Goal: Navigation & Orientation: Go to known website

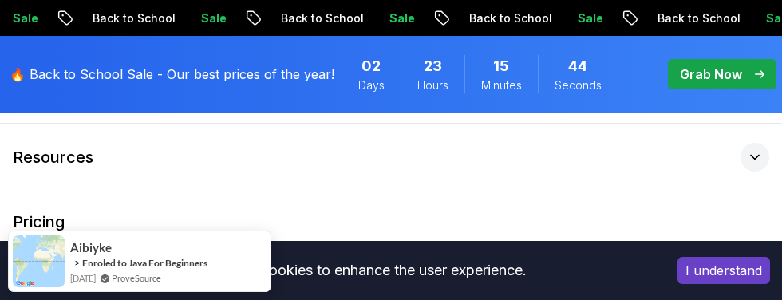
click at [746, 156] on div at bounding box center [754, 157] width 29 height 29
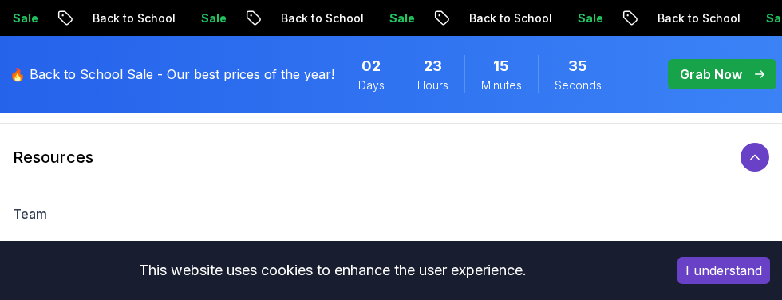
click at [752, 162] on icon at bounding box center [755, 157] width 16 height 16
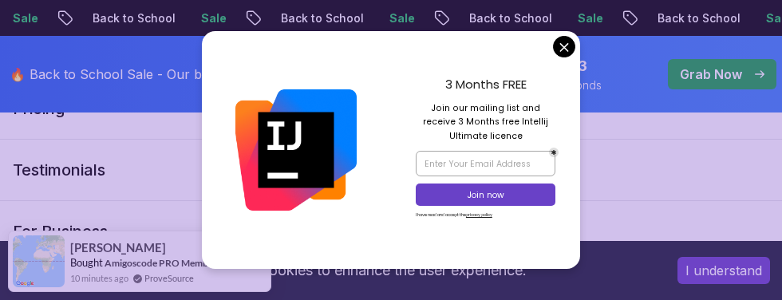
scroll to position [143, 0]
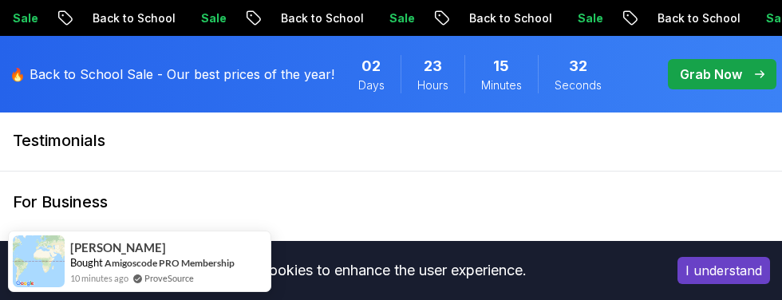
click at [562, 81] on span "Seconds" at bounding box center [577, 85] width 47 height 16
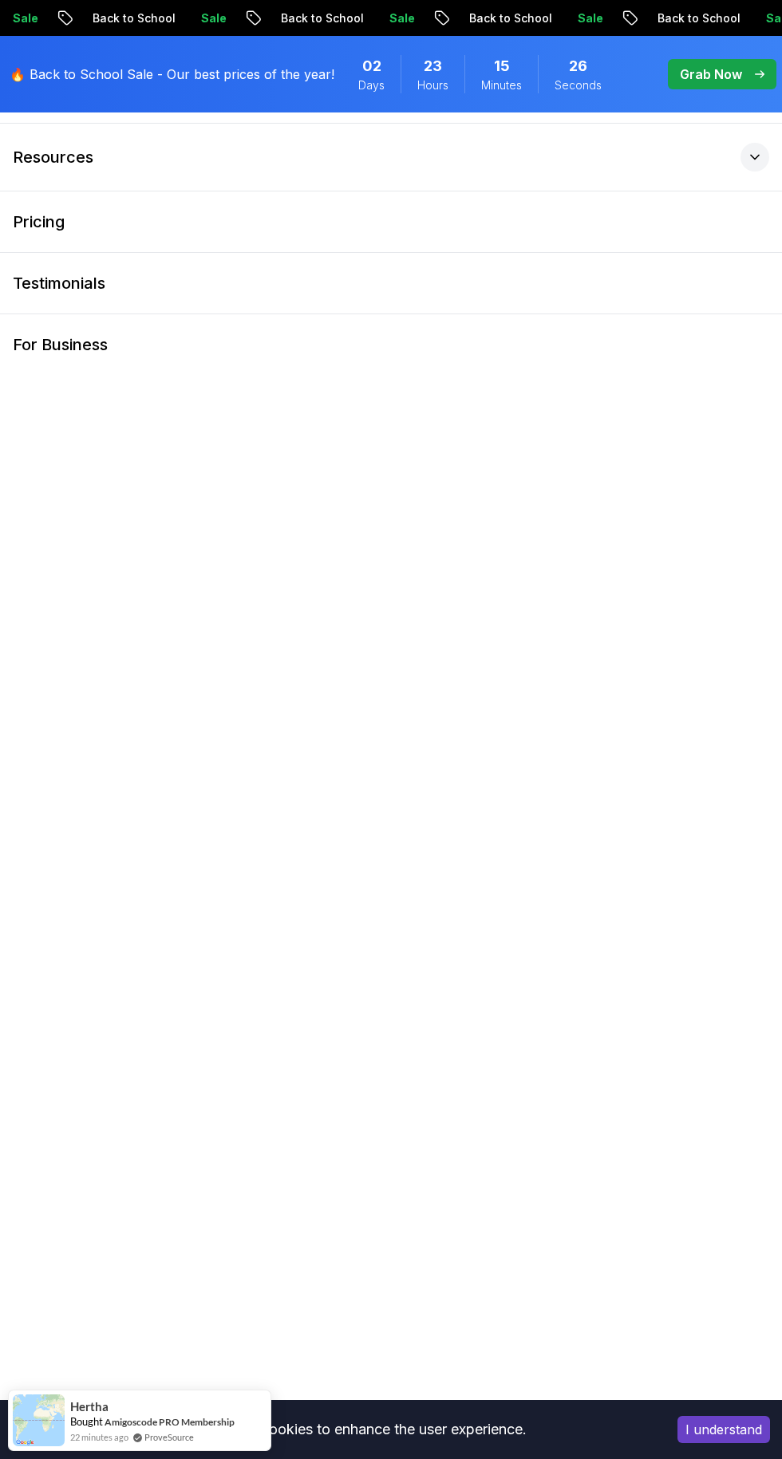
click at [734, 150] on button "Resources" at bounding box center [391, 157] width 782 height 67
click at [759, 160] on icon at bounding box center [755, 157] width 16 height 16
click at [709, 178] on button "Resources" at bounding box center [391, 157] width 782 height 67
click at [81, 175] on button "Resources" at bounding box center [391, 157] width 782 height 67
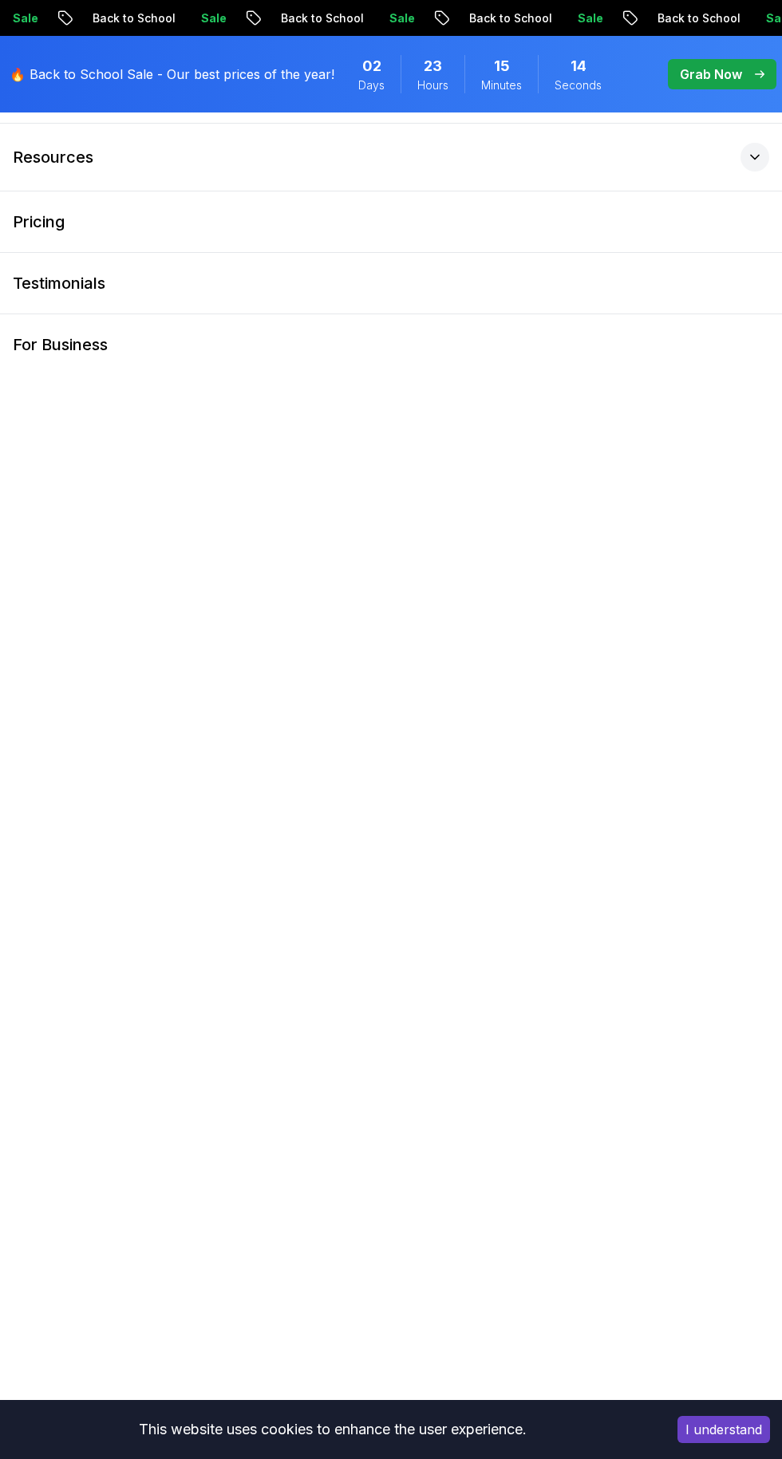
click at [248, 140] on button "Resources" at bounding box center [391, 157] width 782 height 67
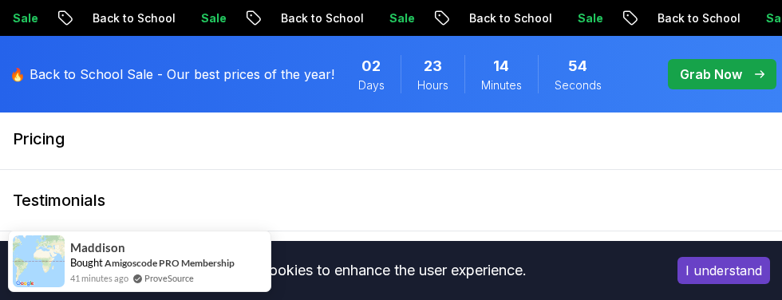
scroll to position [2152, 0]
click at [732, 284] on button "I understand" at bounding box center [723, 270] width 93 height 27
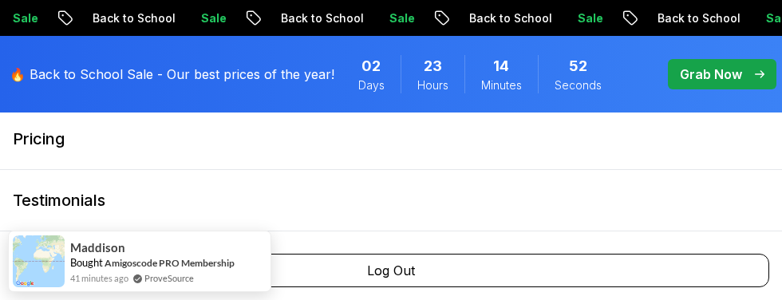
scroll to position [2286, 0]
click at [600, 287] on button "Log Out" at bounding box center [391, 271] width 756 height 34
